Goal: Navigation & Orientation: Find specific page/section

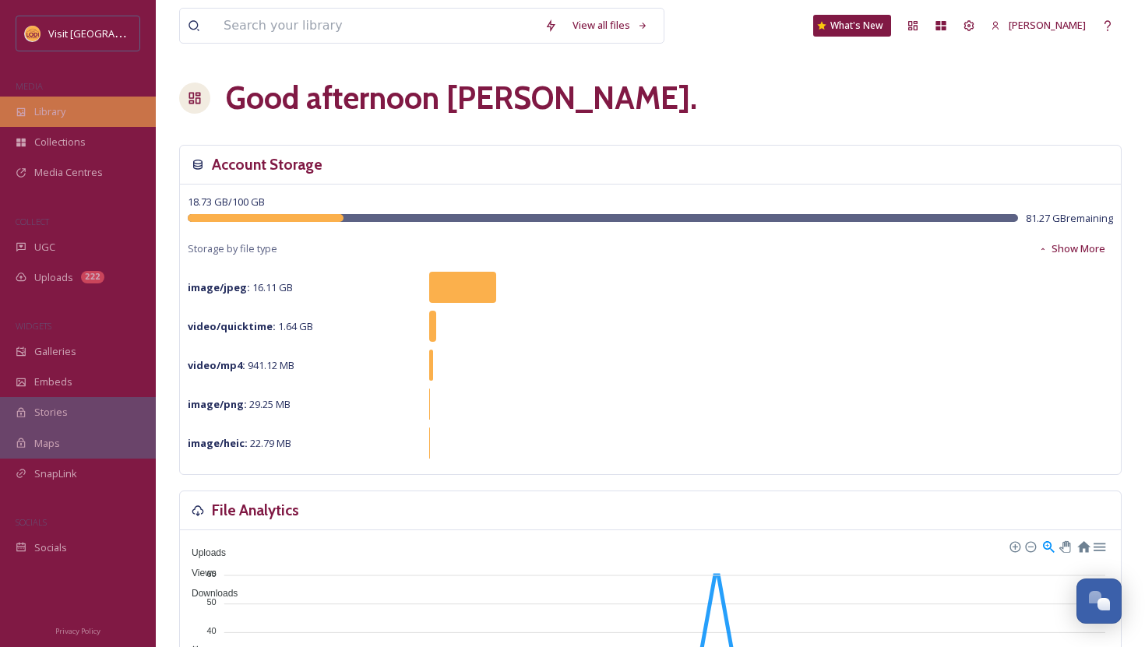
click at [55, 114] on span "Library" at bounding box center [49, 111] width 31 height 15
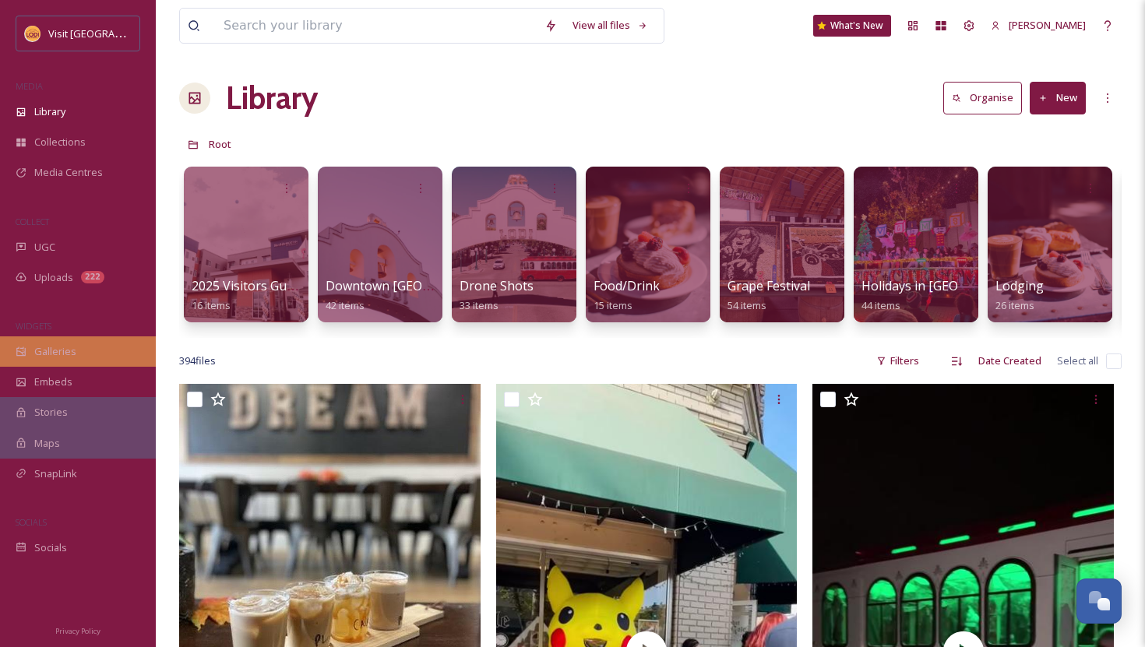
click at [49, 360] on div "Galleries" at bounding box center [78, 352] width 156 height 30
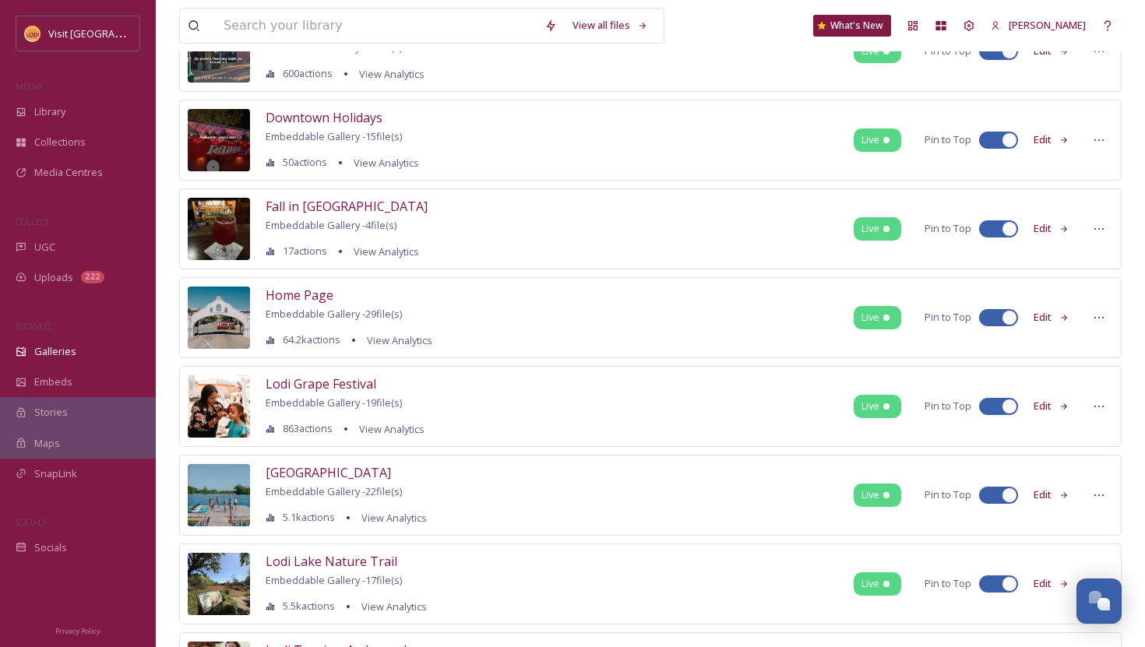
scroll to position [286, 0]
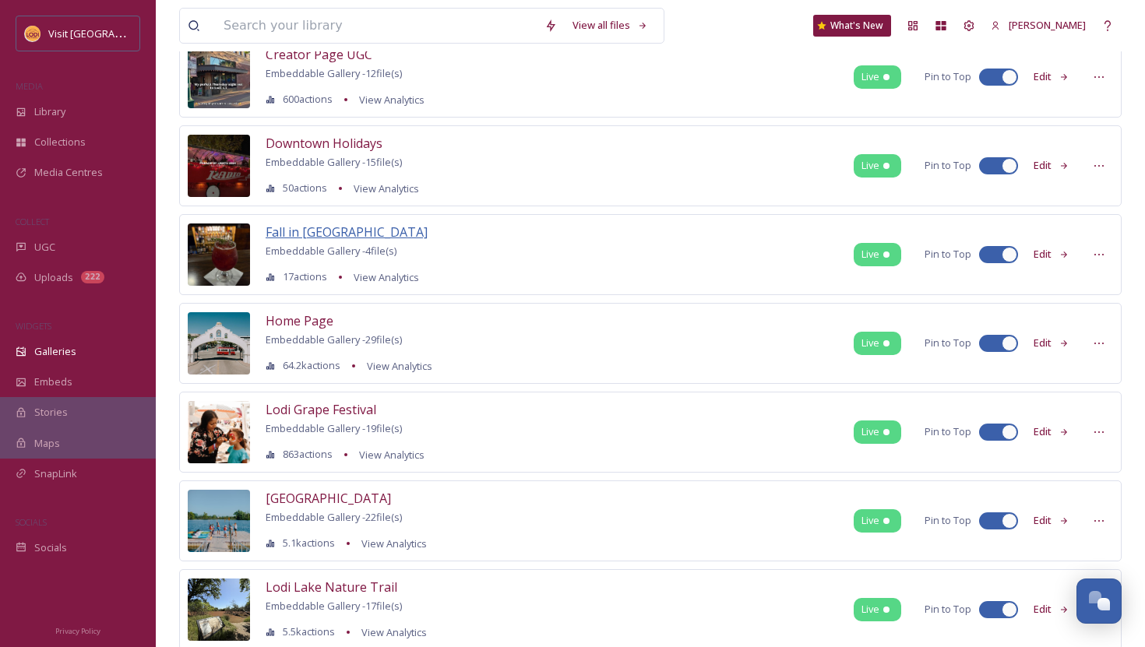
click at [301, 236] on span "Fall in [GEOGRAPHIC_DATA]" at bounding box center [347, 232] width 162 height 17
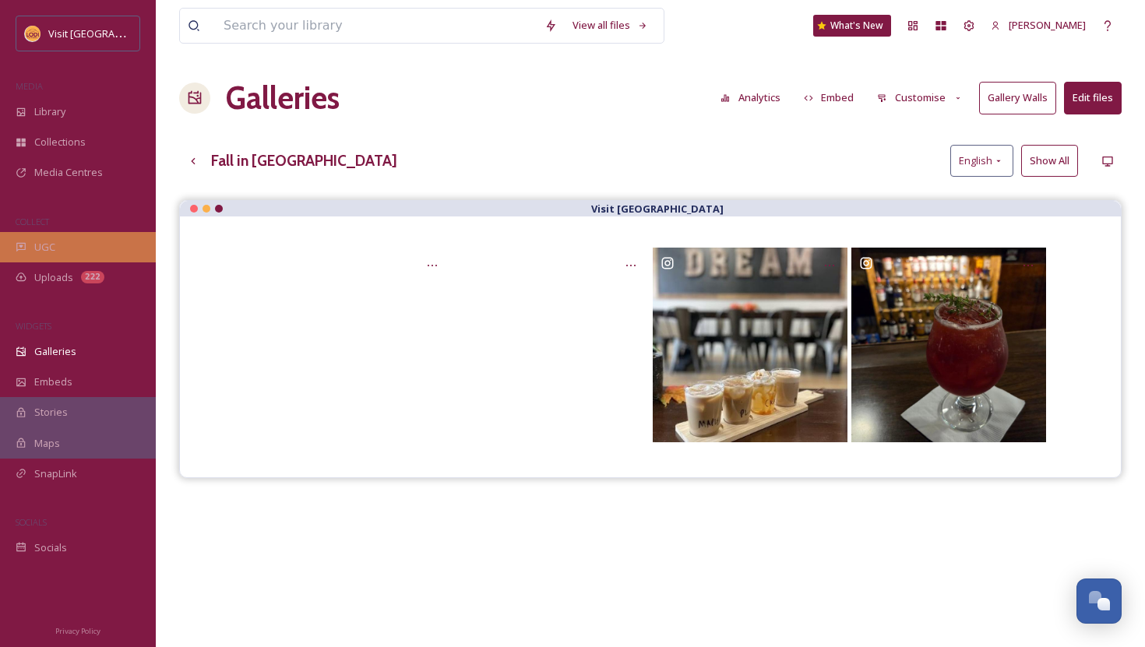
click at [91, 235] on div "UGC" at bounding box center [78, 247] width 156 height 30
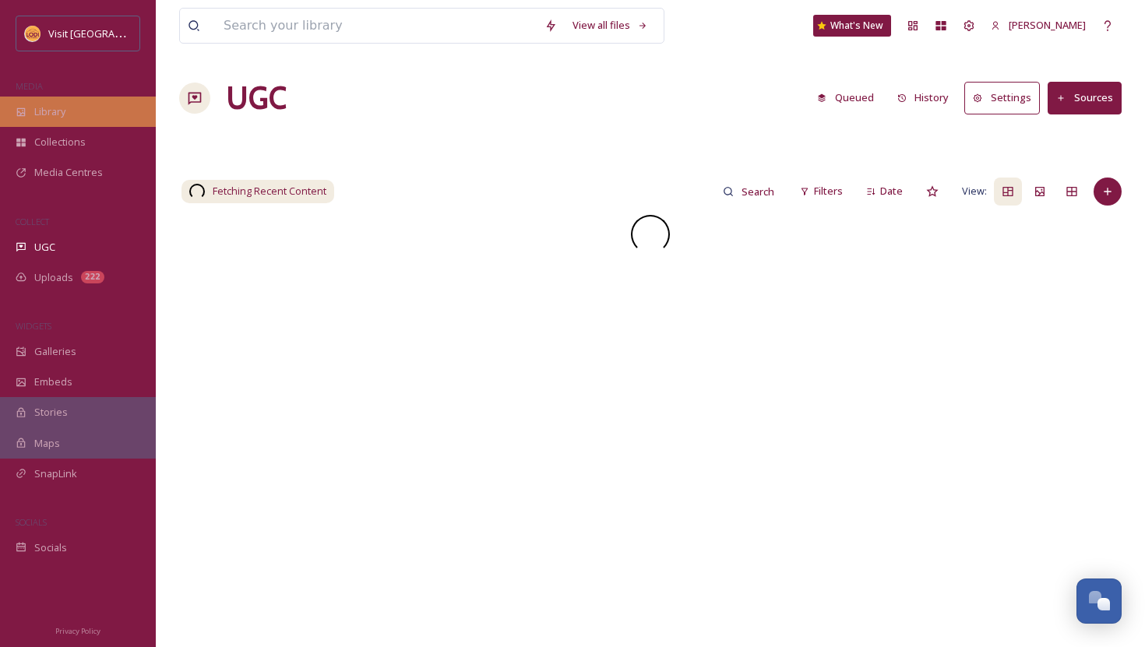
click at [76, 118] on div "Library" at bounding box center [78, 112] width 156 height 30
